Goal: Transaction & Acquisition: Purchase product/service

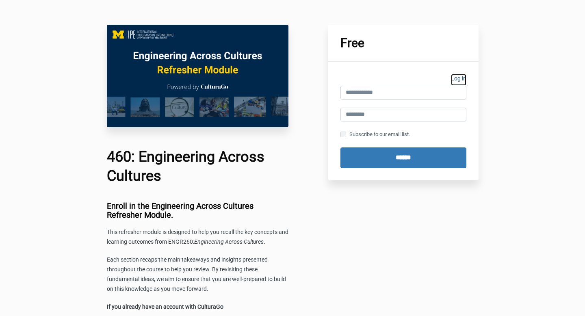
click at [457, 79] on link "Log in" at bounding box center [458, 80] width 15 height 12
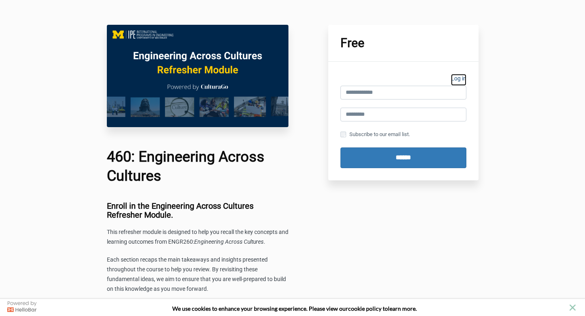
click at [465, 79] on link "Log in" at bounding box center [458, 80] width 15 height 12
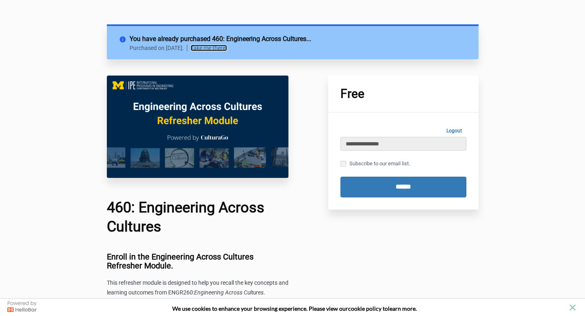
click at [227, 47] on link "Take me there!" at bounding box center [208, 48] width 37 height 6
